Goal: Navigation & Orientation: Find specific page/section

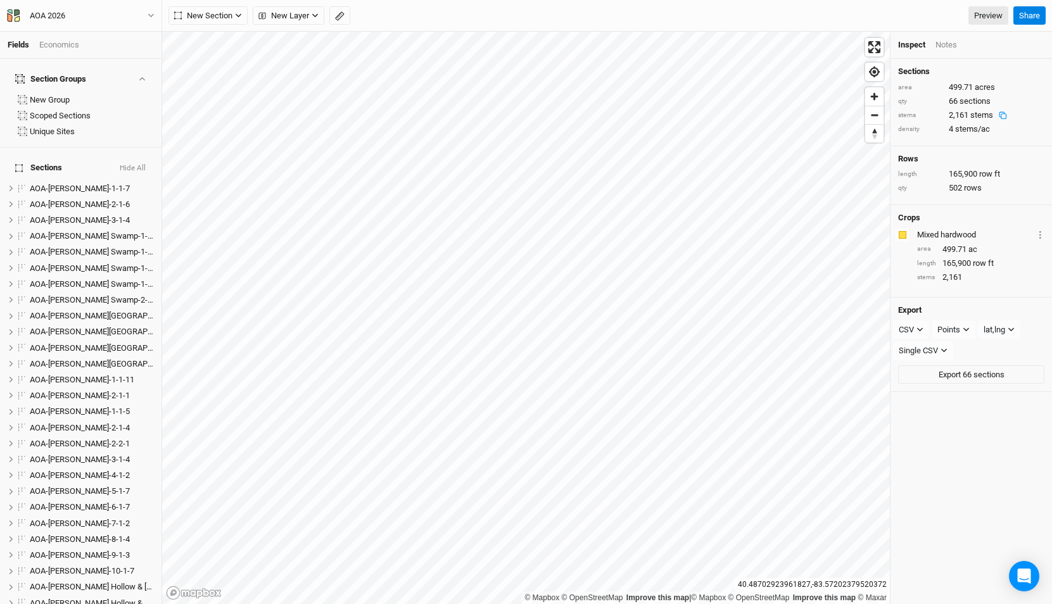
click at [51, 11] on div "AOA 2026" at bounding box center [47, 16] width 35 height 13
click at [68, 29] on button "Back" at bounding box center [105, 35] width 100 height 16
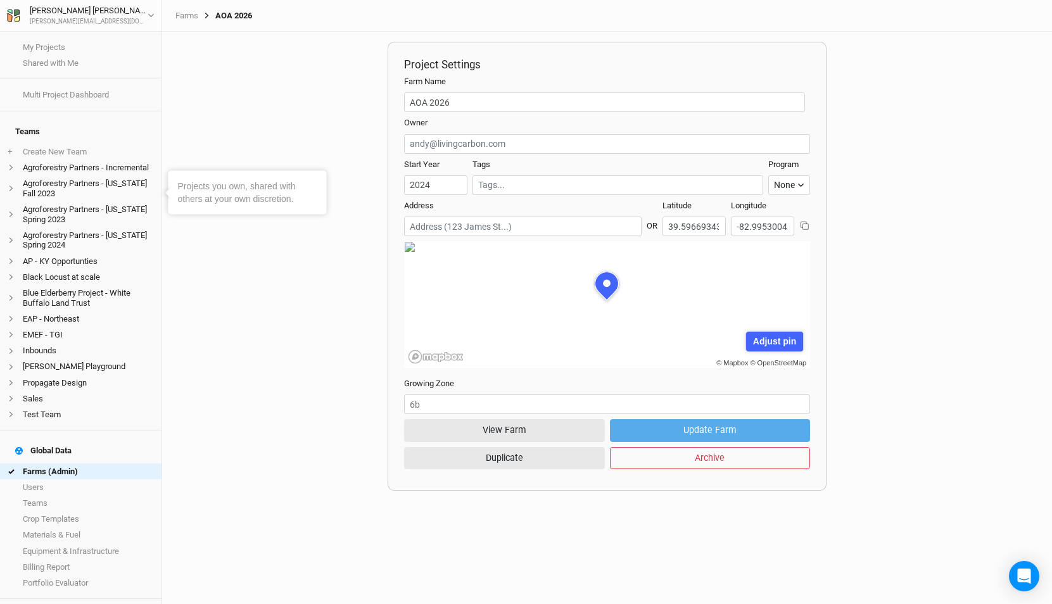
scroll to position [63, 203]
click at [98, 464] on link "Farms (Admin)" at bounding box center [81, 472] width 162 height 16
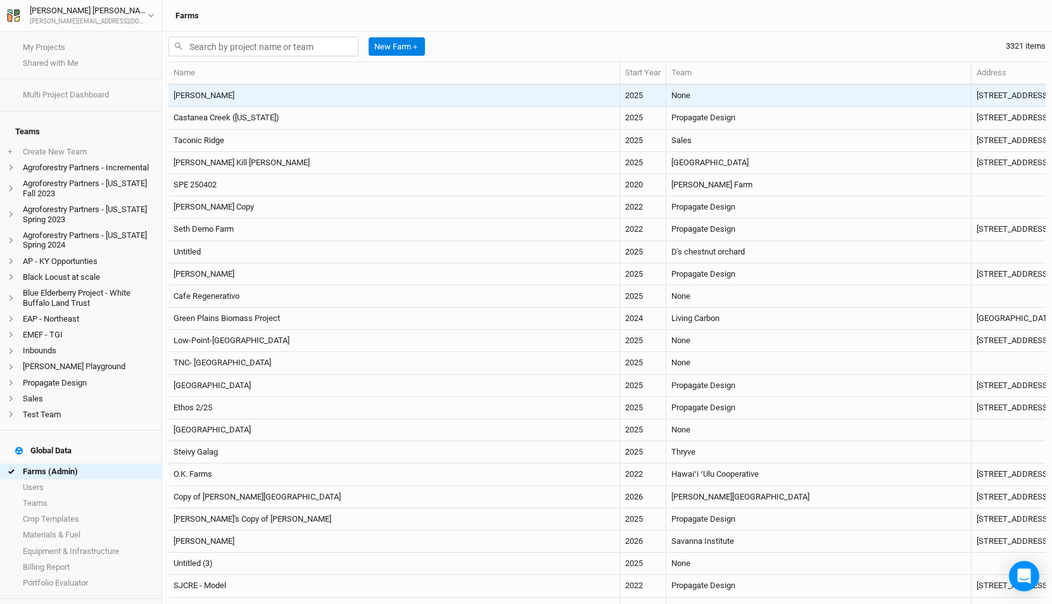
click at [666, 88] on td "None" at bounding box center [818, 96] width 305 height 22
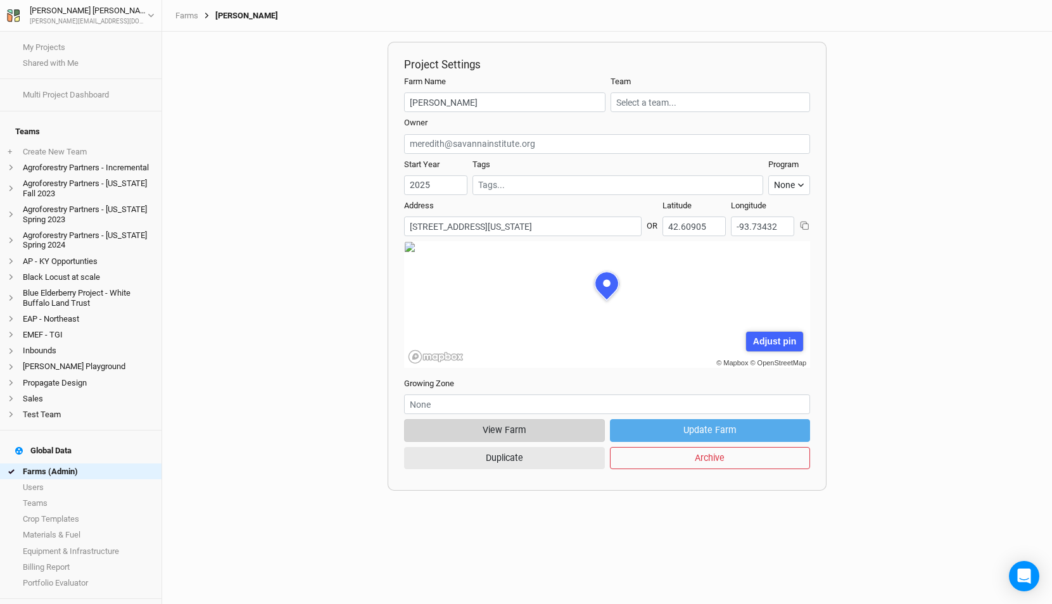
scroll to position [63, 203]
click at [511, 430] on button "View Farm" at bounding box center [504, 430] width 200 height 22
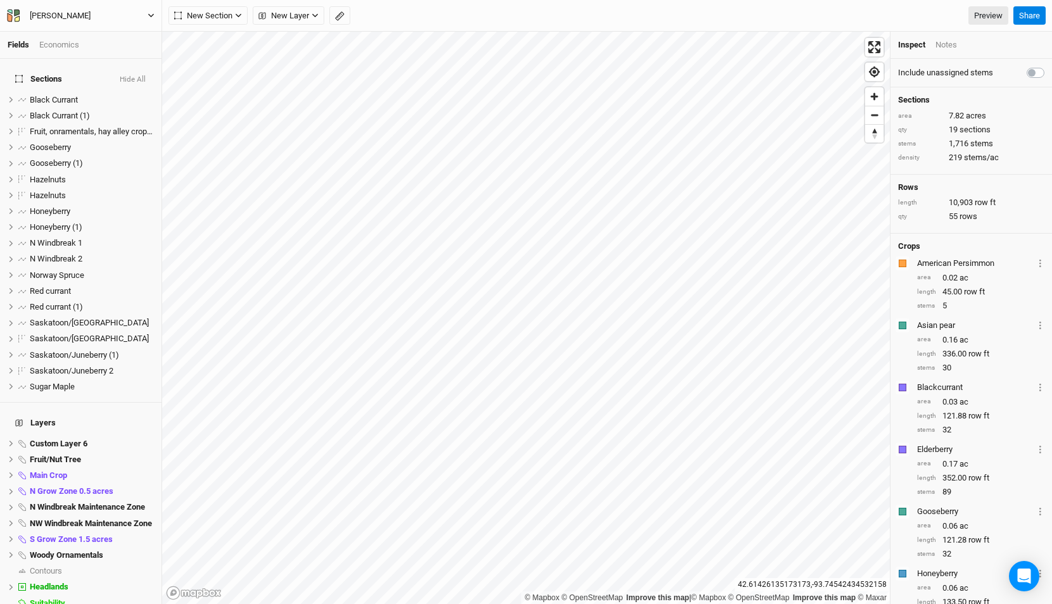
click at [98, 18] on button "[PERSON_NAME]" at bounding box center [80, 16] width 149 height 14
click at [100, 37] on button "Back" at bounding box center [105, 35] width 100 height 16
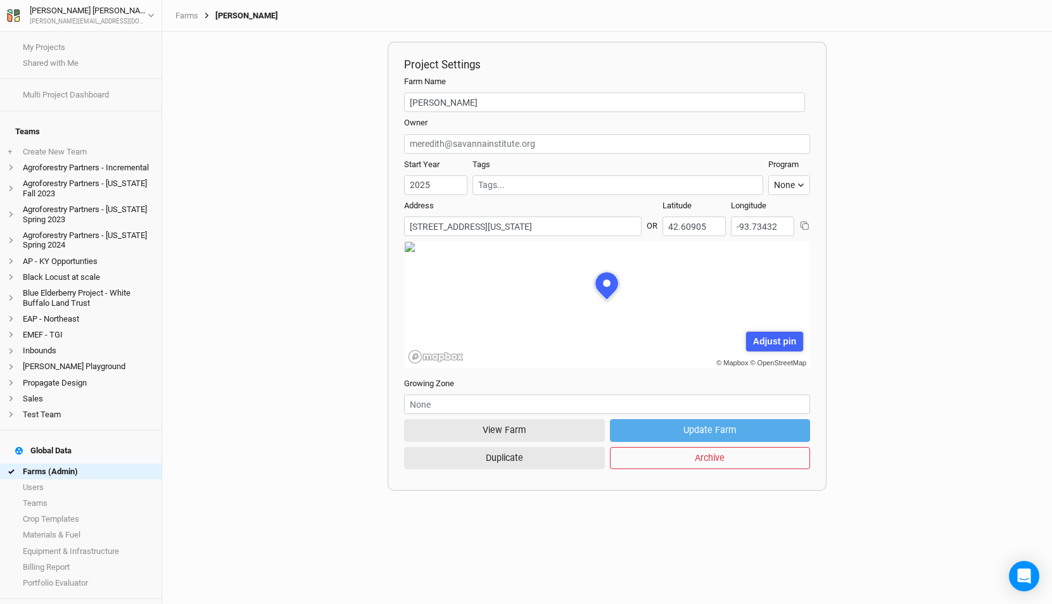
scroll to position [63, 203]
click at [83, 464] on link "Farms (Admin)" at bounding box center [81, 472] width 162 height 16
